Goal: Task Accomplishment & Management: Use online tool/utility

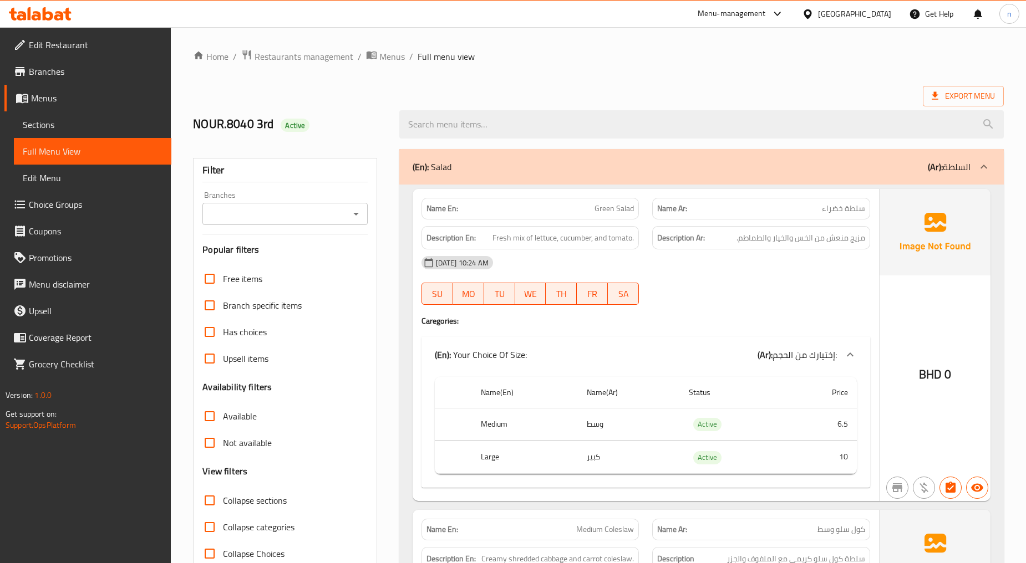
click at [83, 126] on span "Sections" at bounding box center [93, 124] width 140 height 13
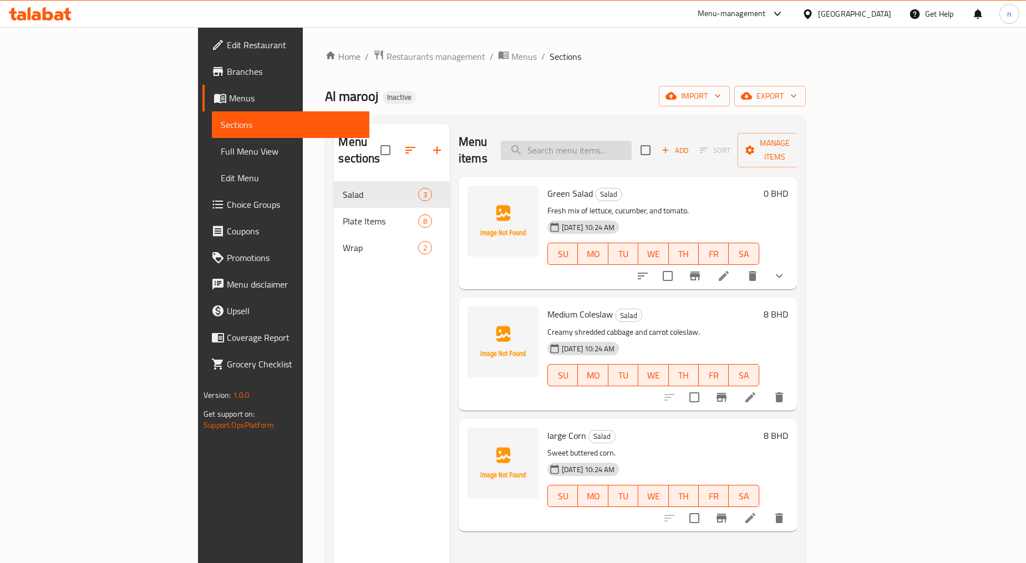
click at [632, 141] on input "search" at bounding box center [566, 150] width 131 height 19
paste input "Green Salad"
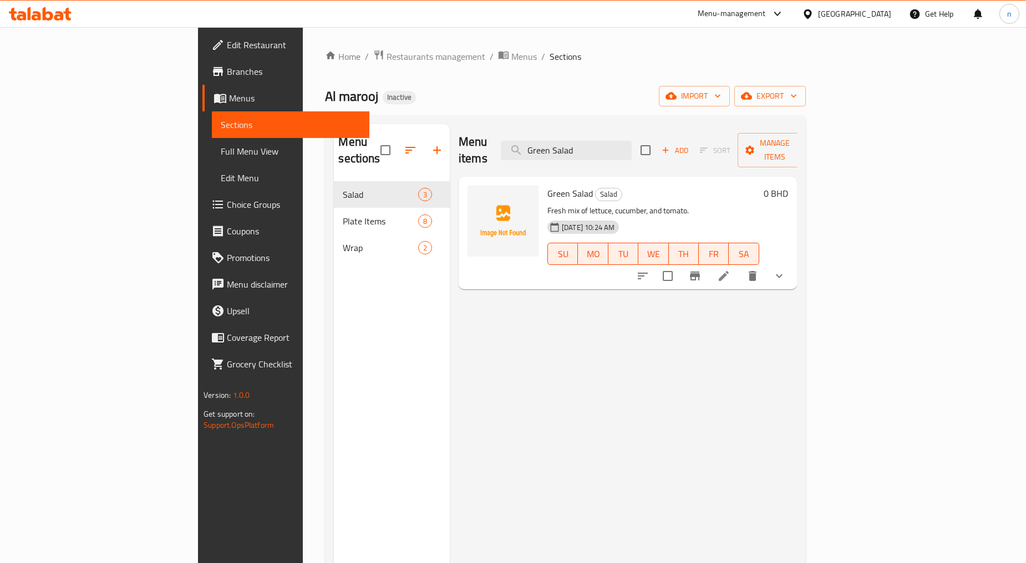
type input "Green Salad"
click at [729, 271] on icon at bounding box center [724, 276] width 10 height 10
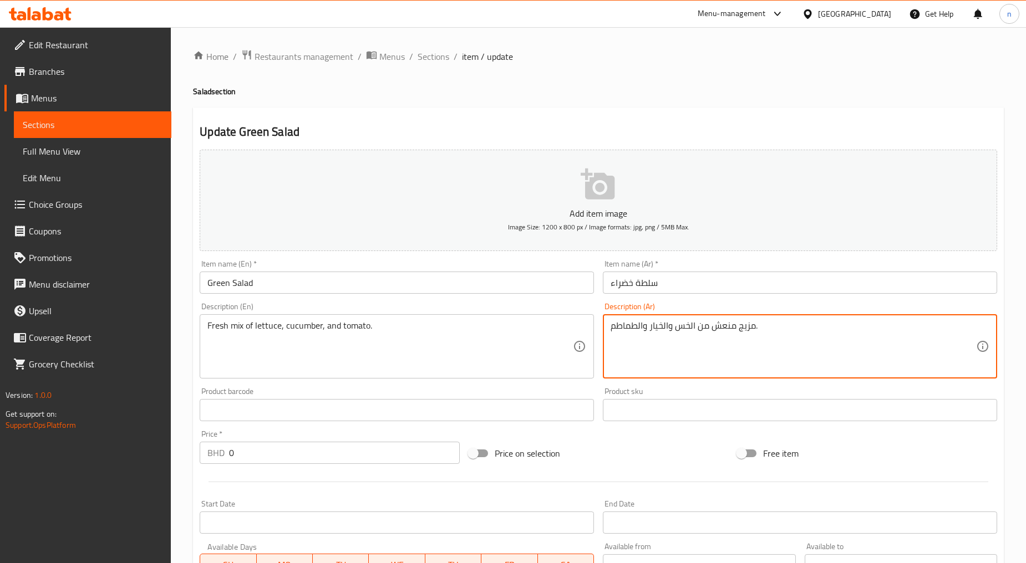
drag, startPoint x: 735, startPoint y: 327, endPoint x: 715, endPoint y: 327, distance: 20.0
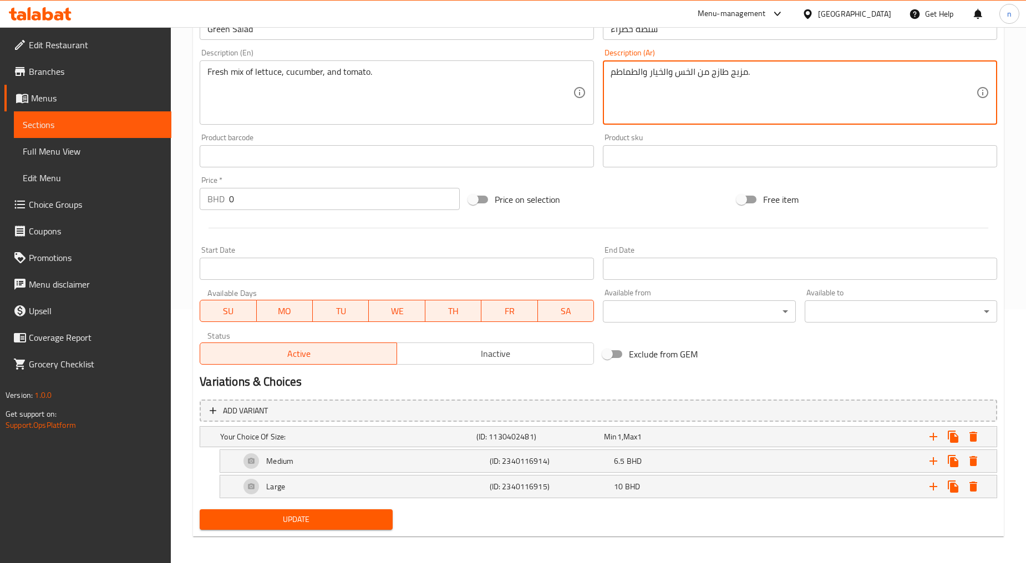
scroll to position [257, 0]
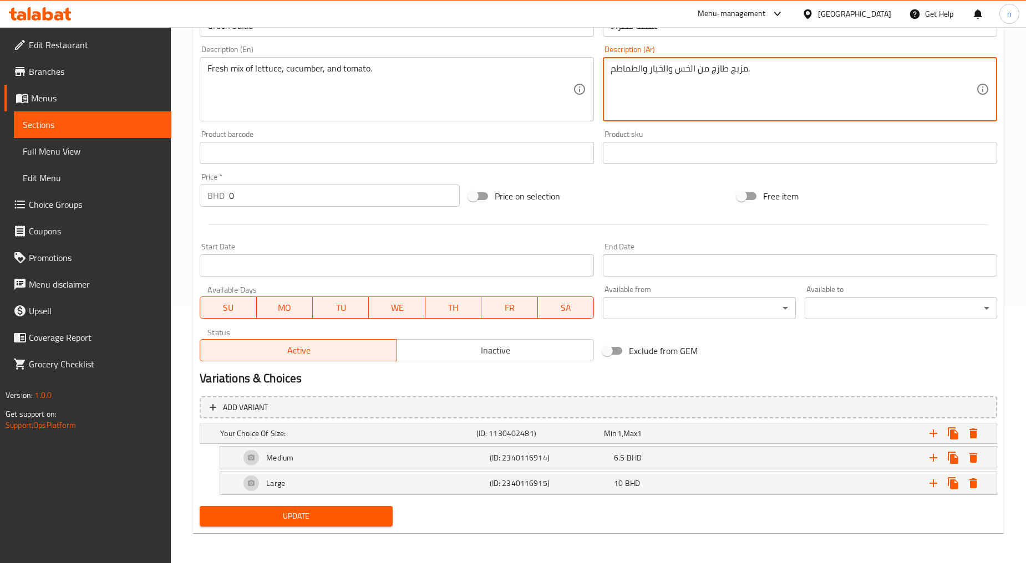
type textarea "مزيج طازج من الخس والخيار والطماطم."
click at [318, 516] on span "Update" at bounding box center [296, 517] width 175 height 14
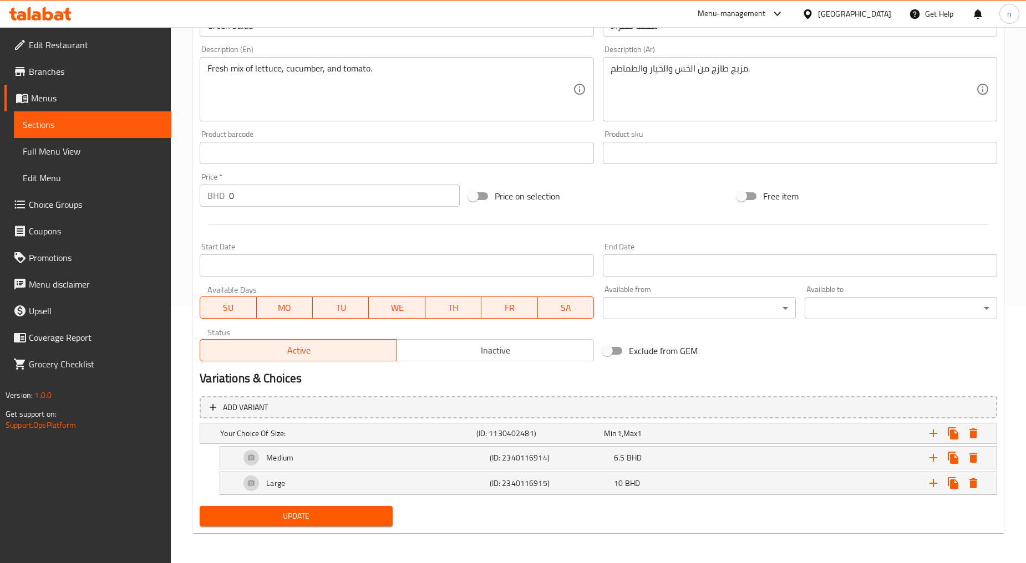
click at [336, 514] on span "Update" at bounding box center [296, 517] width 175 height 14
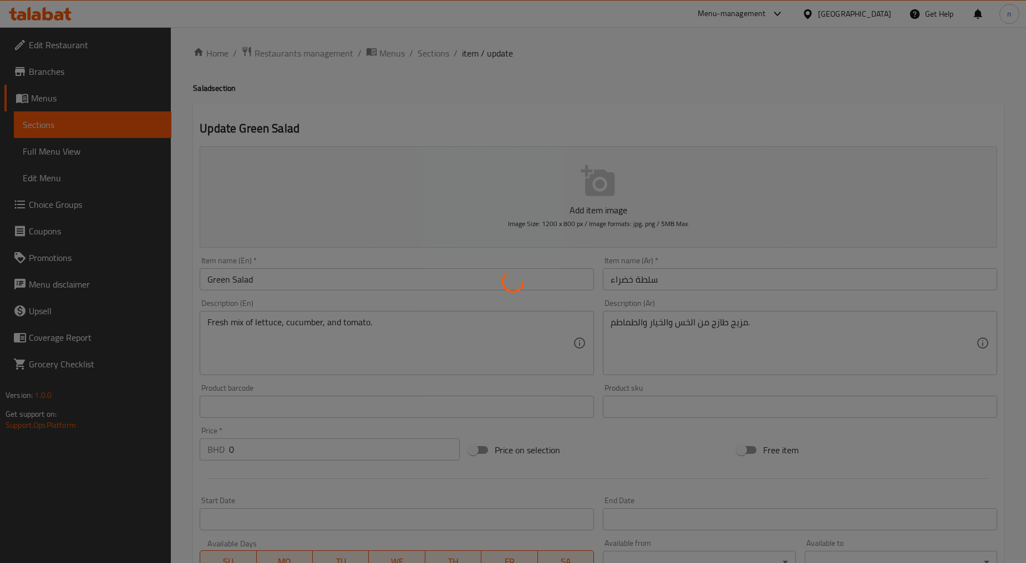
scroll to position [0, 0]
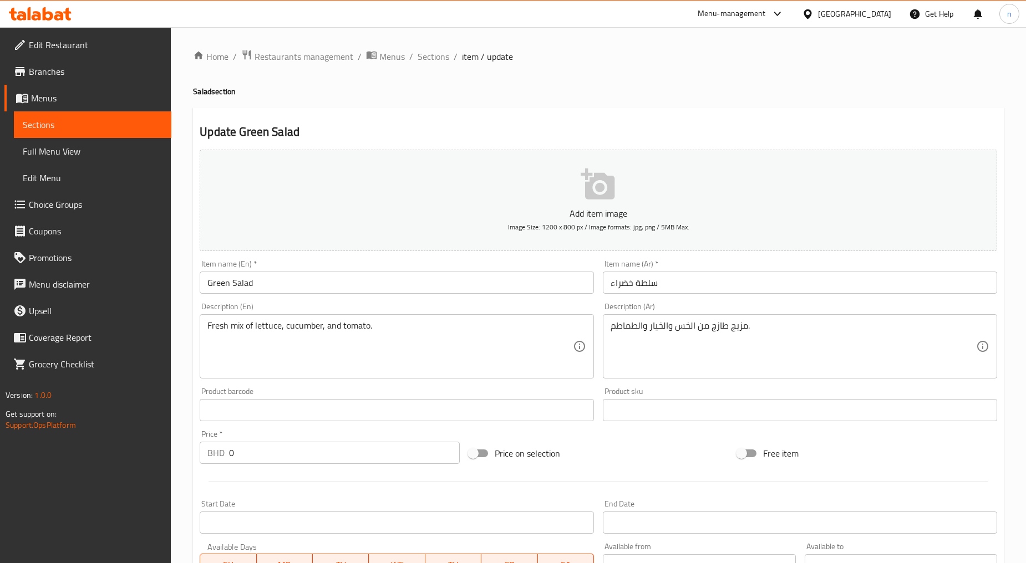
click at [78, 47] on span "Edit Restaurant" at bounding box center [96, 44] width 134 height 13
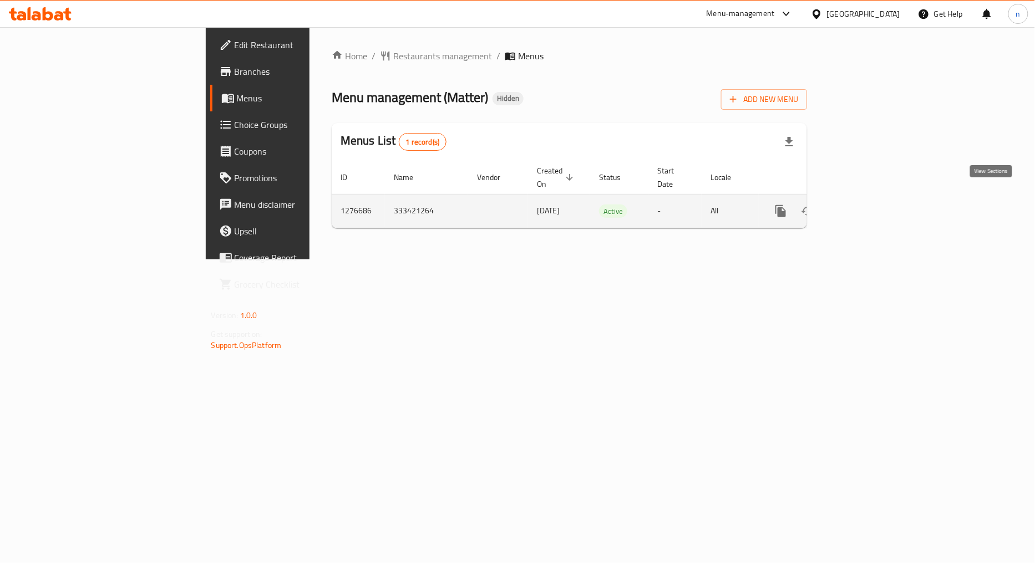
click at [866, 206] on icon "enhanced table" at bounding box center [861, 211] width 10 height 10
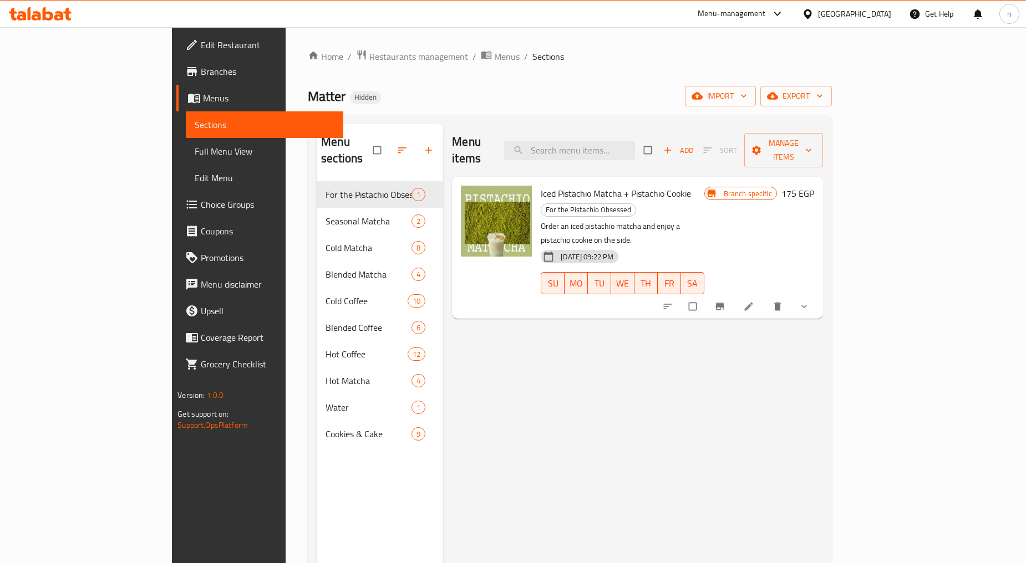
click at [203, 92] on span "Menus" at bounding box center [268, 98] width 131 height 13
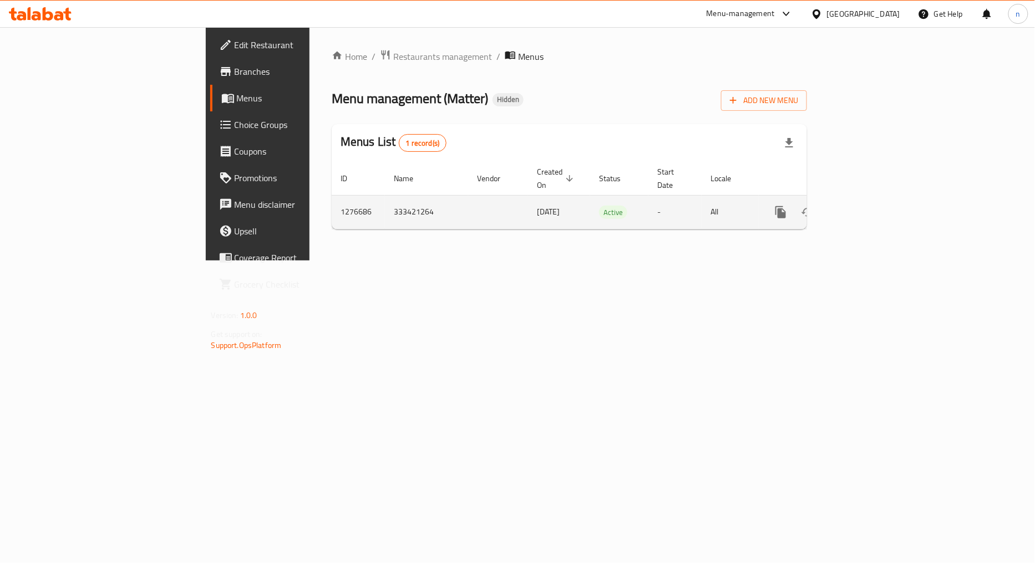
click at [385, 196] on td "333421264" at bounding box center [426, 212] width 83 height 34
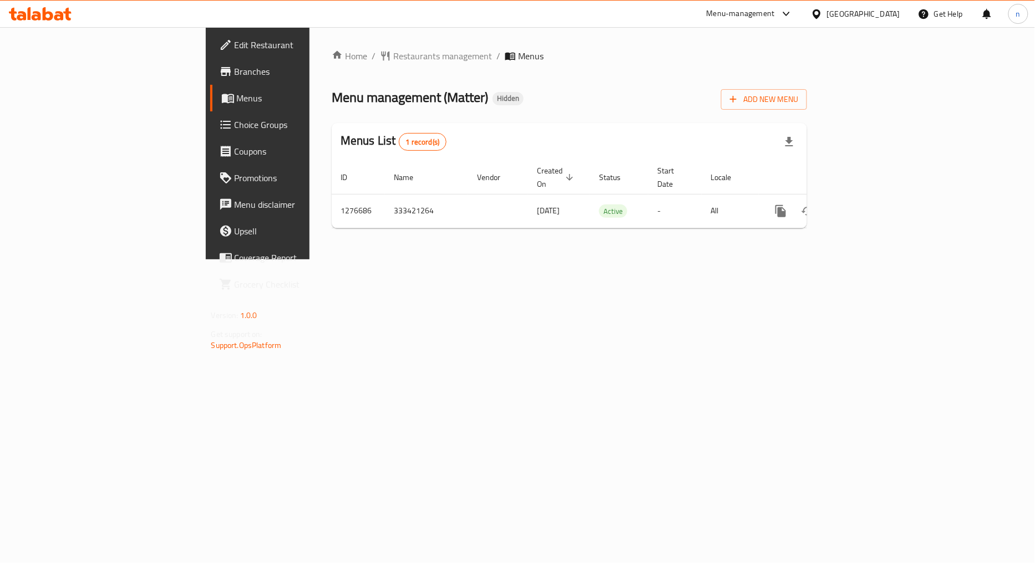
click at [210, 59] on link "Branches" at bounding box center [294, 71] width 169 height 27
click at [235, 67] on span "Branches" at bounding box center [302, 71] width 135 height 13
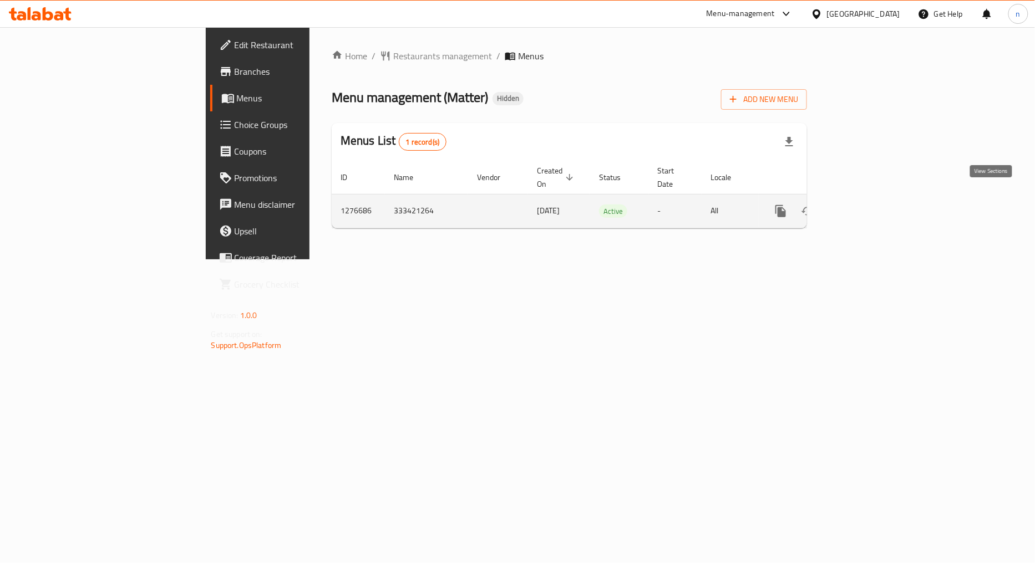
click at [867, 205] on icon "enhanced table" at bounding box center [860, 211] width 13 height 13
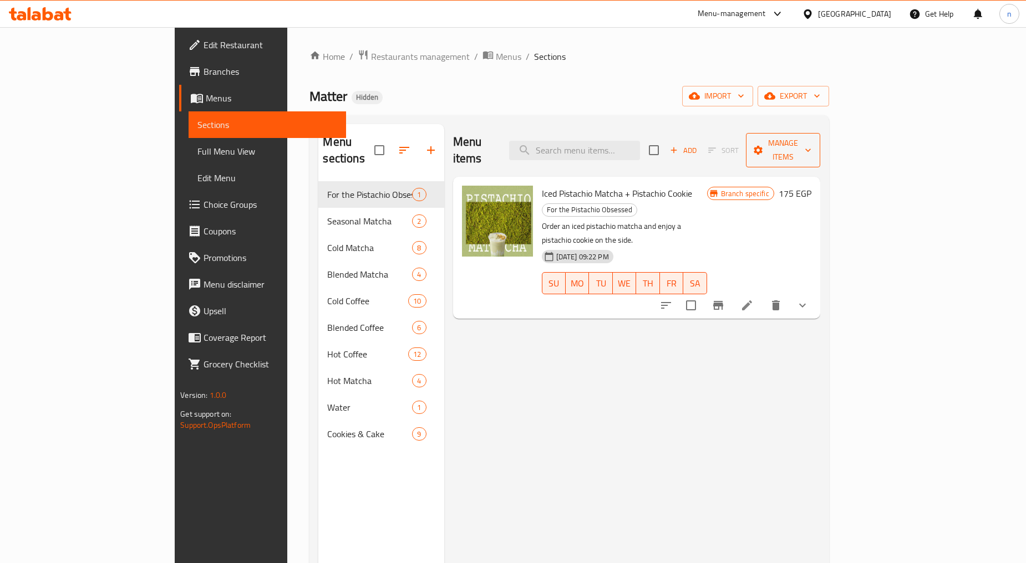
click at [811, 145] on span "Manage items" at bounding box center [783, 150] width 57 height 28
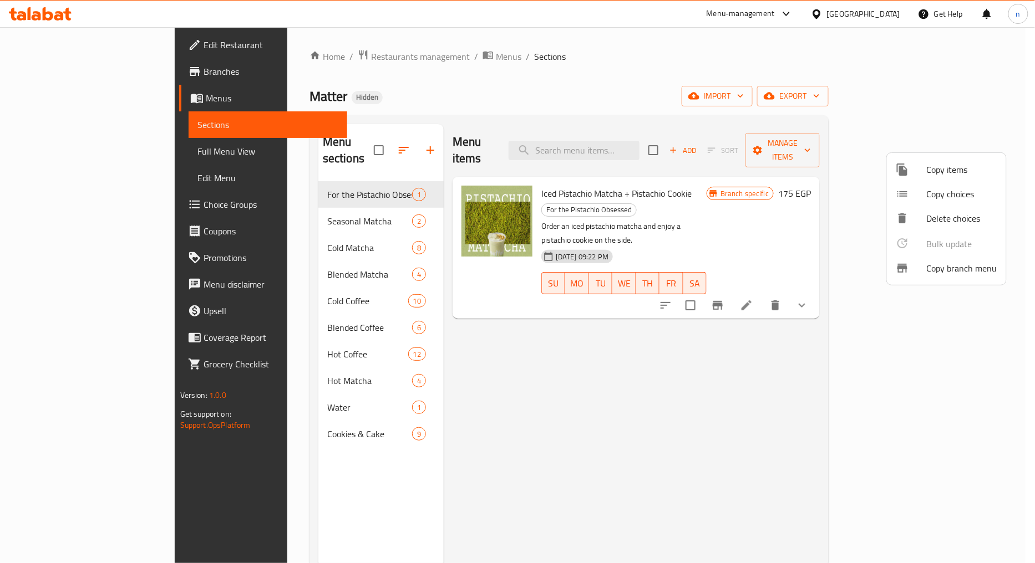
click at [924, 272] on div at bounding box center [911, 268] width 31 height 13
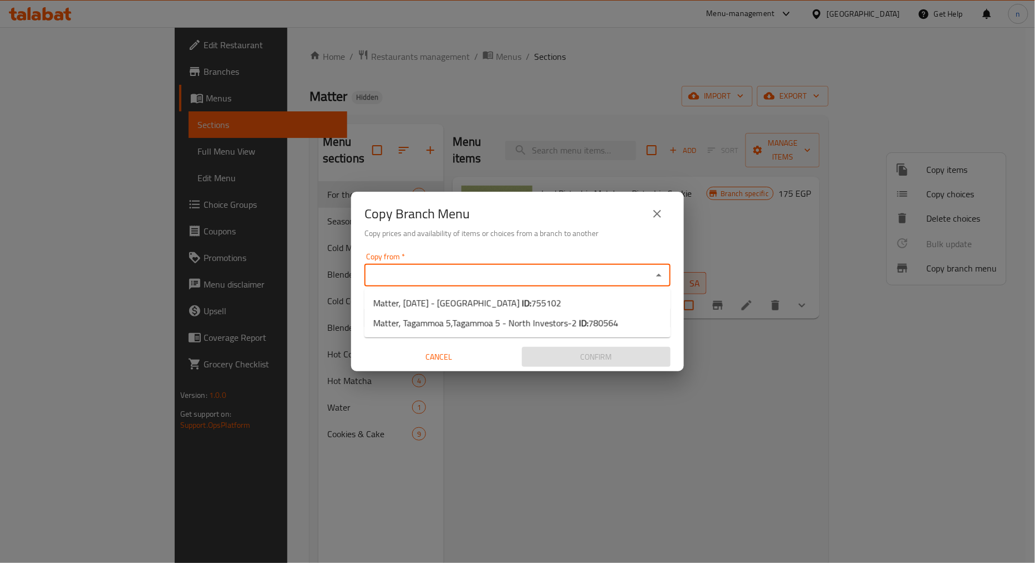
click at [458, 275] on input "Copy from   *" at bounding box center [508, 276] width 281 height 16
click at [471, 302] on span "Matter, 6th of October - Palm Hills ID: 755102" at bounding box center [467, 303] width 188 height 13
type input "Matter, 6th of October - Palm Hills"
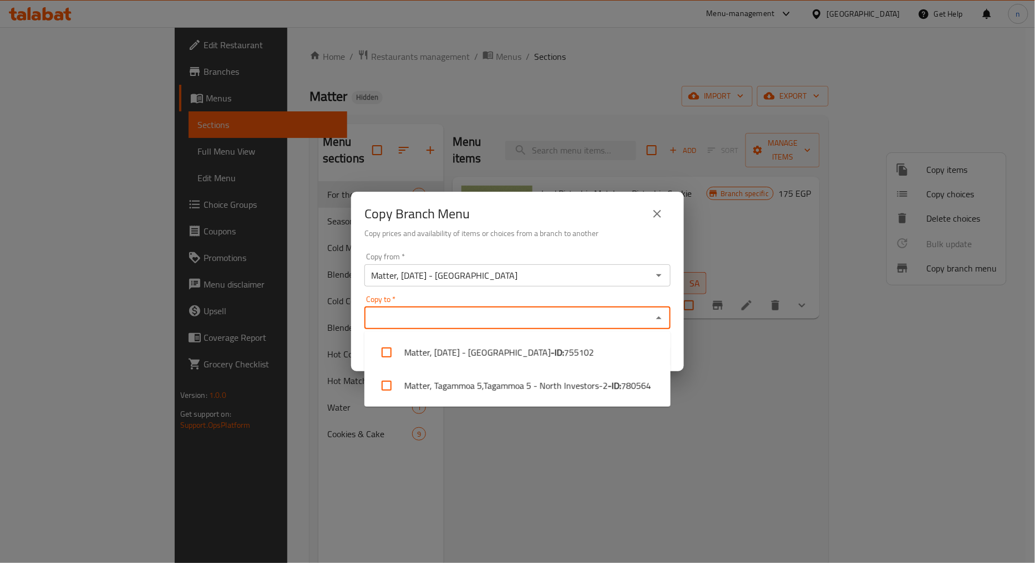
click at [470, 316] on input "Copy to   *" at bounding box center [508, 319] width 281 height 16
click at [470, 382] on li "Matter, Tagammoa 5,Tagammoa 5 - North Investors-2 - ID: 780564" at bounding box center [517, 385] width 306 height 33
checkbox input "true"
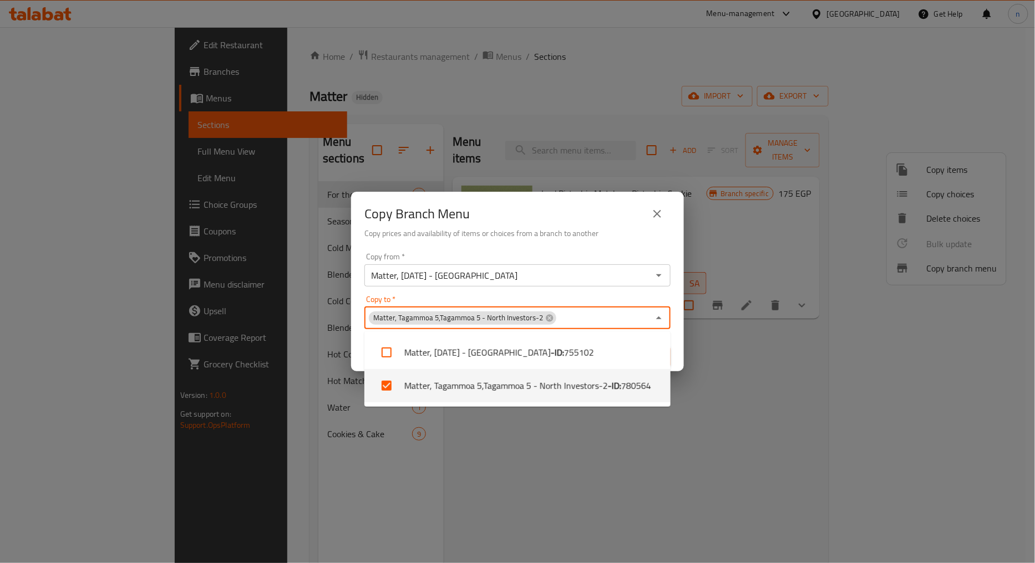
click at [441, 434] on div "Copy Branch Menu Copy prices and availability of items or choices from a branch…" at bounding box center [517, 281] width 1035 height 563
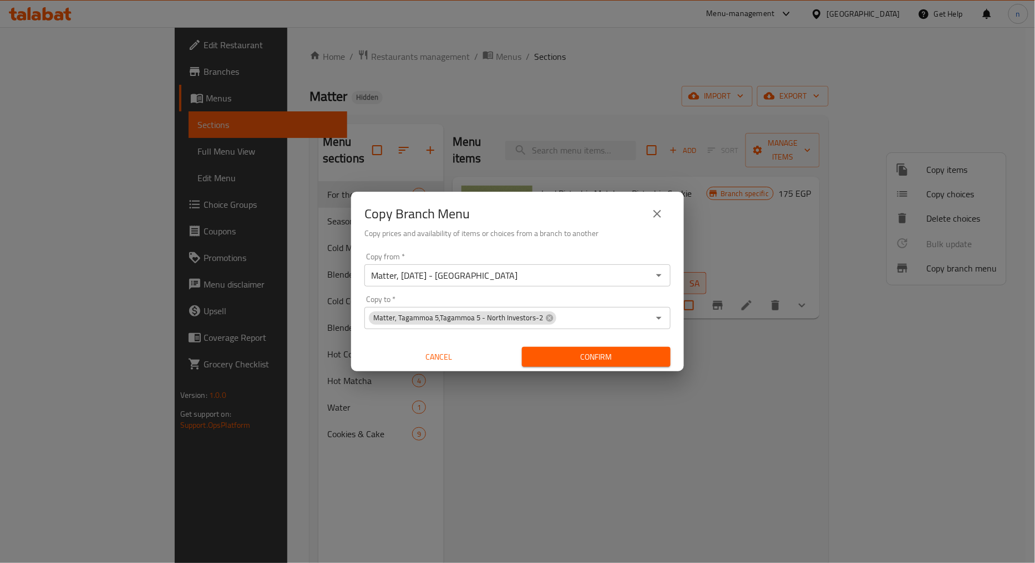
click at [597, 351] on span "Confirm" at bounding box center [596, 358] width 131 height 14
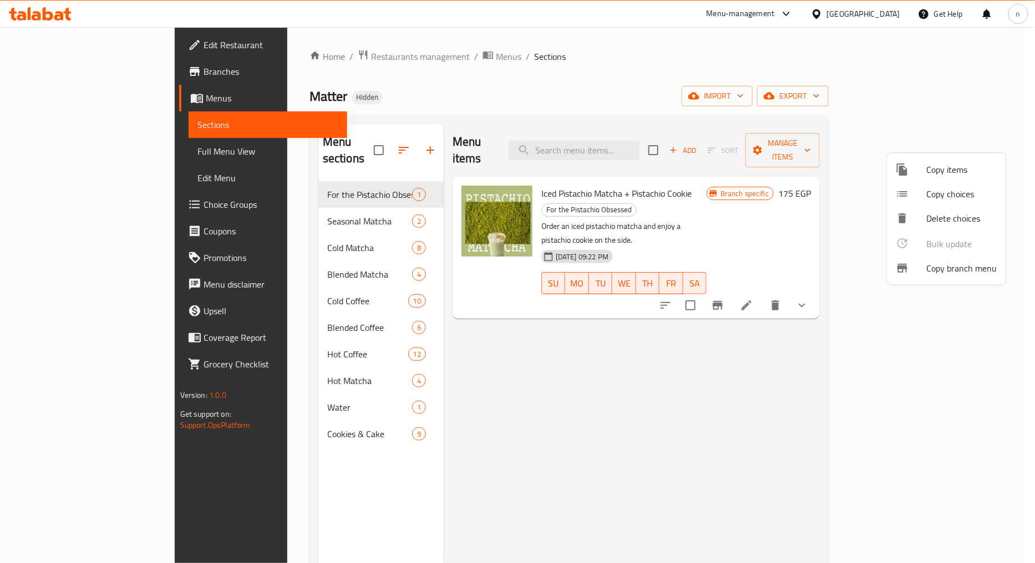
click at [846, 352] on div at bounding box center [517, 281] width 1035 height 563
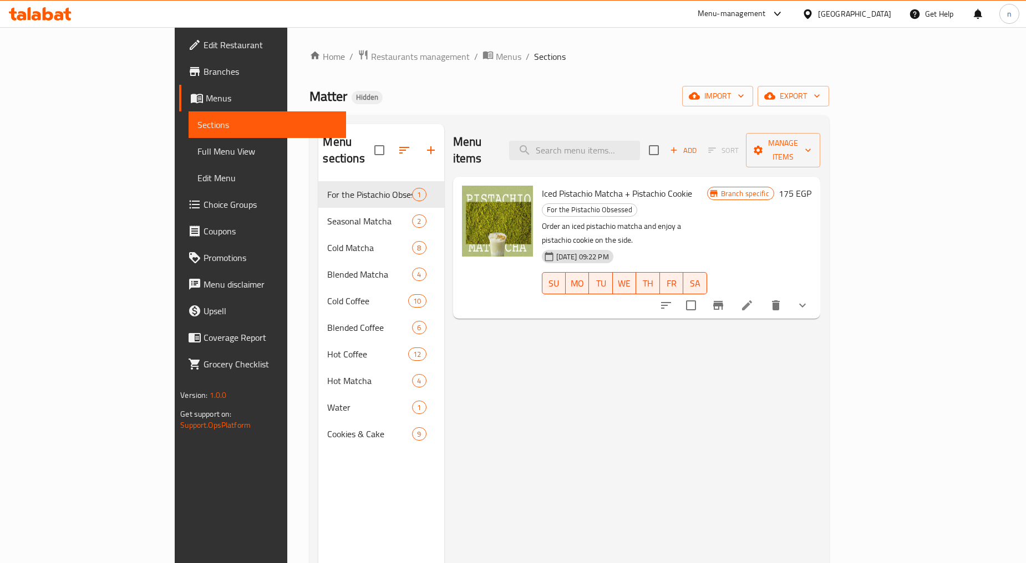
click at [204, 65] on span "Branches" at bounding box center [271, 71] width 134 height 13
